Goal: Task Accomplishment & Management: Use online tool/utility

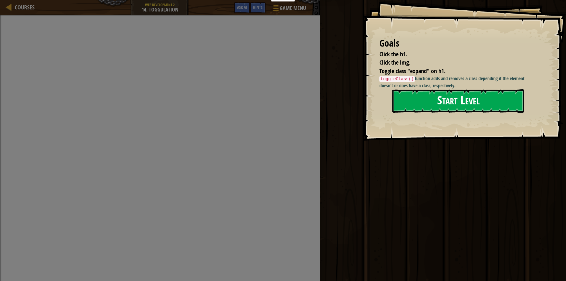
click at [404, 106] on button "Start Level" at bounding box center [458, 100] width 132 height 23
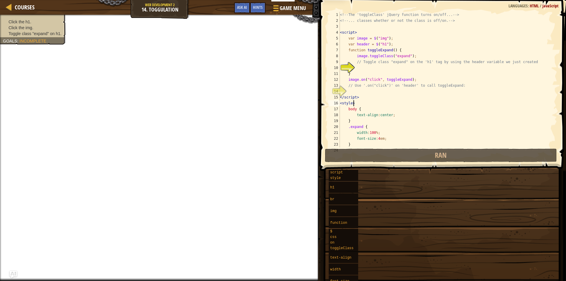
click at [406, 102] on div "<!-- The 'toggleClass' jQuery function turns on/off... --> <!-- ... classes whe…" at bounding box center [446, 85] width 214 height 147
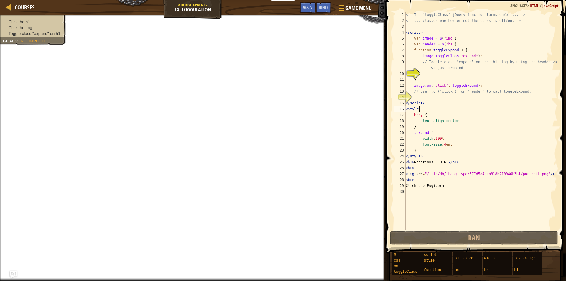
click at [458, 110] on div "<!-- The 'toggleClass' jQuery function turns on/off... --> <!-- ... classes whe…" at bounding box center [480, 127] width 153 height 230
click at [453, 168] on div "<!-- The 'toggleClass' jQuery function turns on/off... --> <!-- ... classes whe…" at bounding box center [480, 127] width 153 height 230
click at [423, 186] on div "<!-- The 'toggleClass' jQuery function turns on/off... --> <!-- ... classes whe…" at bounding box center [480, 127] width 153 height 230
type textarea "Click the Pugicorn"
click at [423, 186] on div "<!-- The 'toggleClass' jQuery function turns on/off... --> <!-- ... classes whe…" at bounding box center [480, 127] width 153 height 230
